Goal: Navigation & Orientation: Go to known website

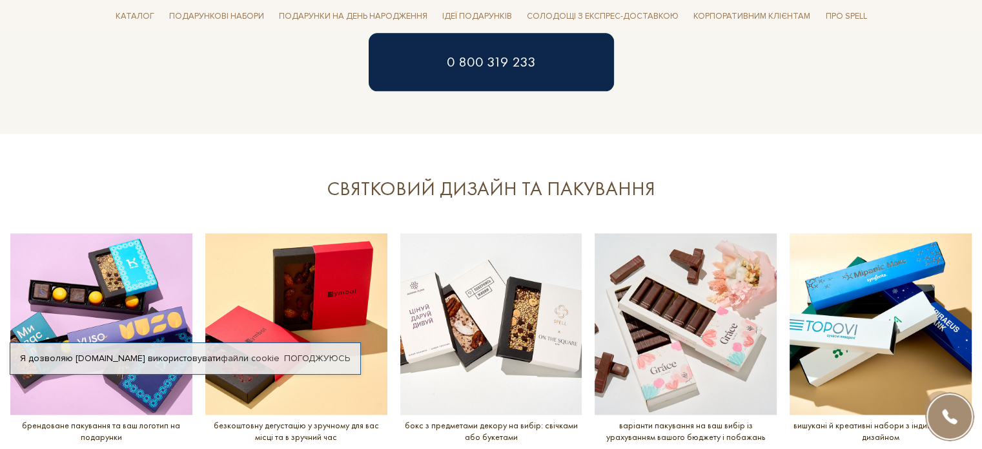
scroll to position [1162, 0]
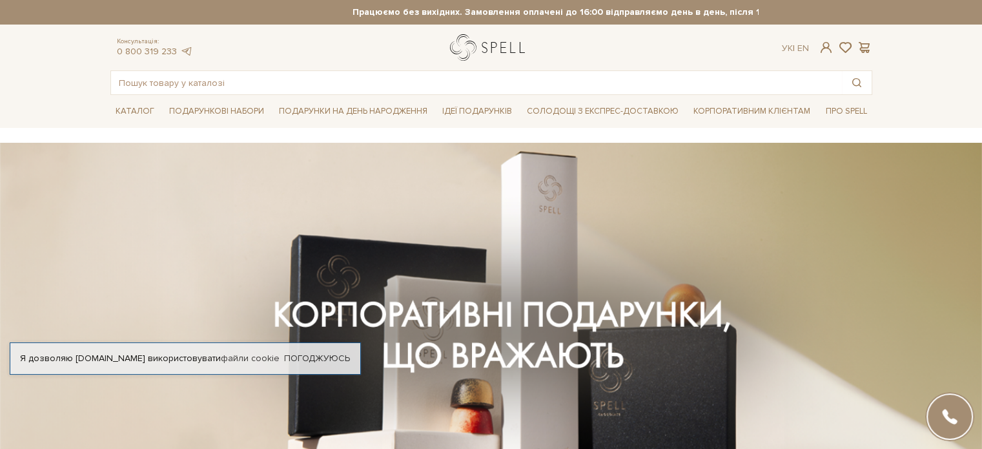
click at [487, 46] on link "logo" at bounding box center [490, 47] width 81 height 26
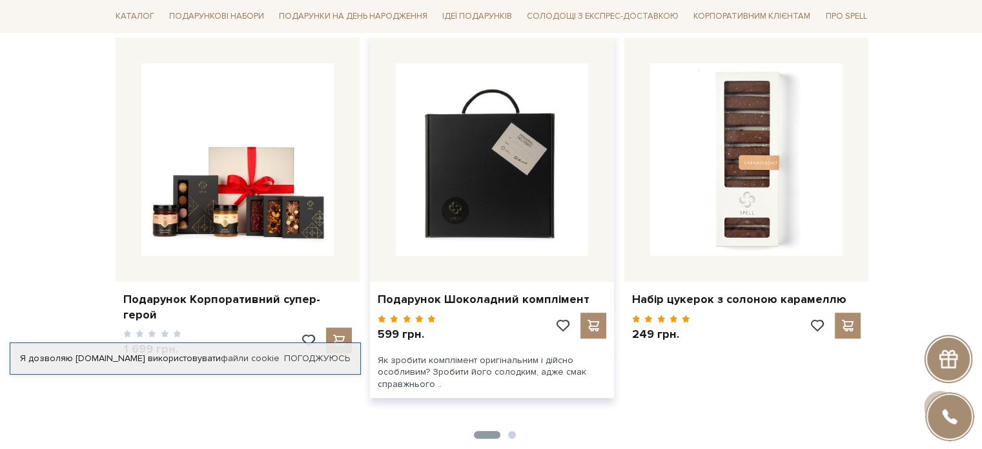
scroll to position [581, 0]
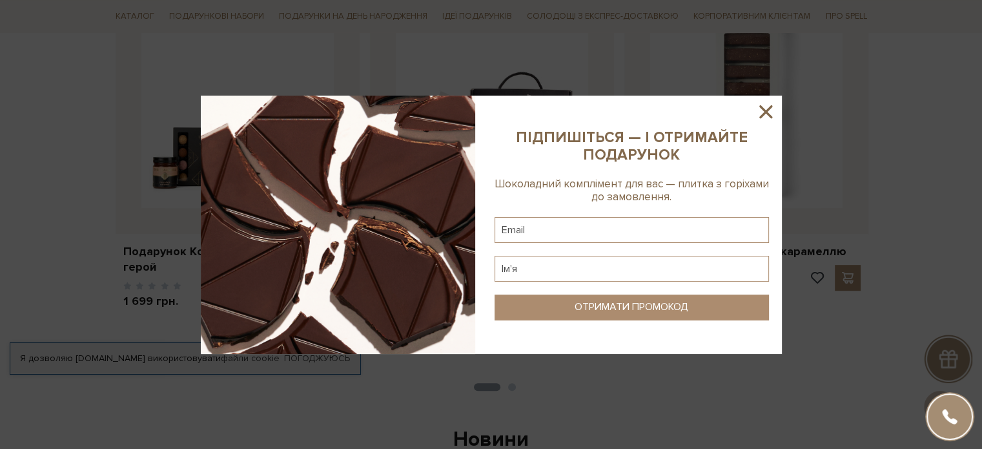
click at [766, 108] on icon at bounding box center [766, 112] width 22 height 22
